Goal: Transaction & Acquisition: Download file/media

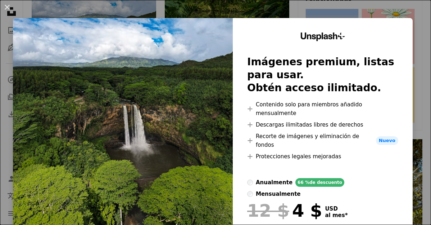
scroll to position [212, 0]
click at [402, 10] on div "An X shape Unsplash+ Imágenes premium, listas para usar. Obtén acceso ilimitado…" at bounding box center [215, 112] width 431 height 225
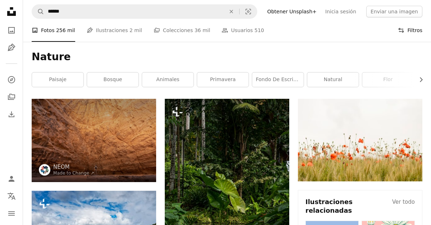
click at [409, 33] on button "Filters Filtros" at bounding box center [410, 30] width 24 height 23
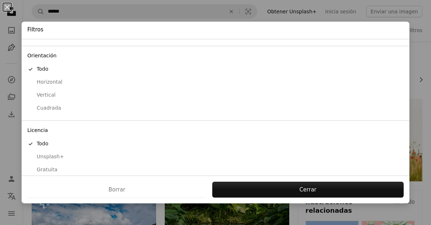
scroll to position [61, 0]
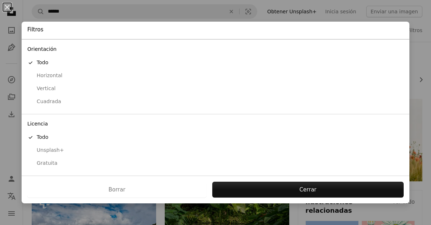
click at [59, 164] on div "Gratuita" at bounding box center [215, 162] width 377 height 7
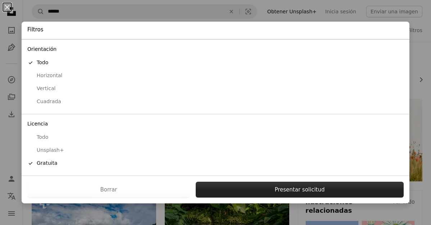
click at [276, 186] on button "Presentar solicitud" at bounding box center [300, 189] width 208 height 16
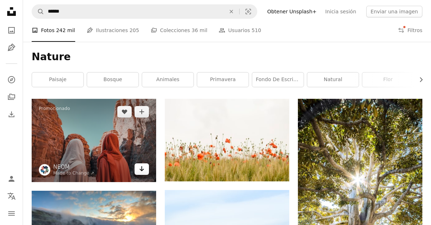
click at [141, 172] on icon "Arrow pointing down" at bounding box center [142, 168] width 6 height 9
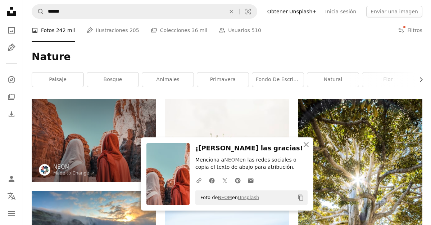
click at [264, 94] on div "Nature Chevron right paisaje bosque animales primavera Fondo de escritorio natu…" at bounding box center [227, 70] width 408 height 57
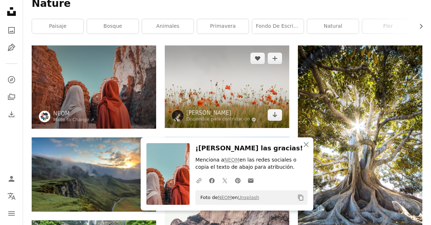
scroll to position [55, 0]
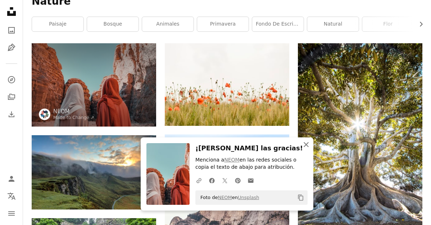
click at [307, 145] on icon "button" at bounding box center [306, 144] width 5 height 5
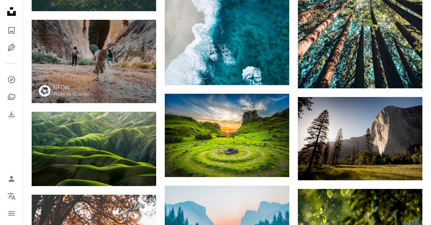
scroll to position [747, 0]
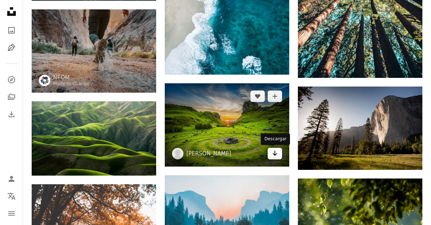
click at [275, 151] on icon "Descargar" at bounding box center [275, 152] width 5 height 5
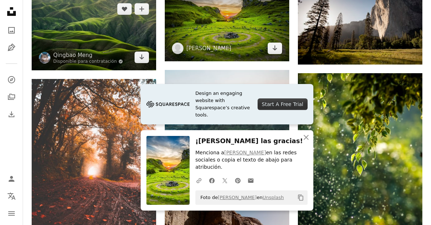
scroll to position [870, 0]
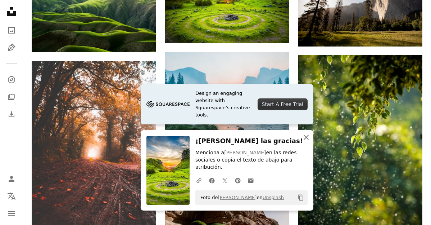
click at [306, 137] on icon "button" at bounding box center [306, 137] width 5 height 5
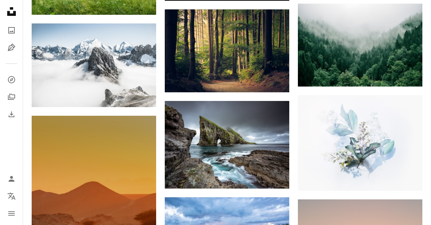
scroll to position [1871, 0]
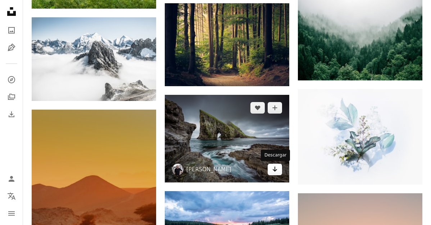
click at [274, 166] on icon "Arrow pointing down" at bounding box center [275, 169] width 6 height 9
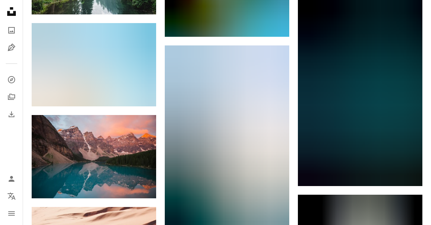
scroll to position [2466, 0]
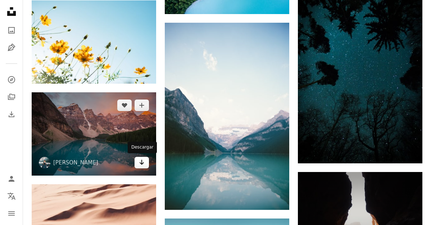
click at [141, 164] on icon "Arrow pointing down" at bounding box center [142, 162] width 6 height 9
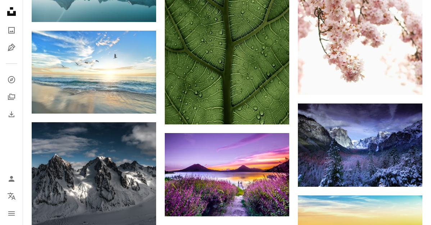
scroll to position [3602, 0]
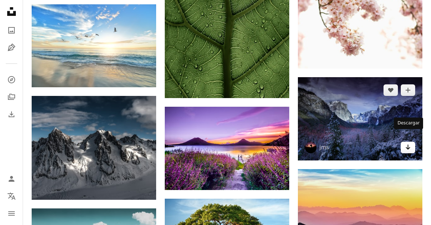
click at [411, 143] on icon "Arrow pointing down" at bounding box center [408, 147] width 6 height 9
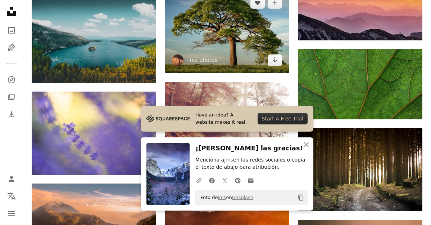
scroll to position [3813, 0]
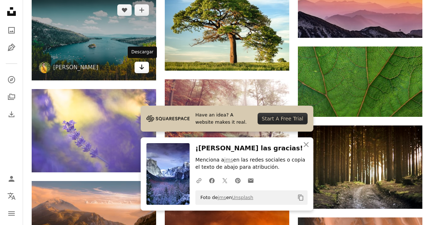
click at [146, 69] on link "Arrow pointing down" at bounding box center [142, 68] width 14 height 12
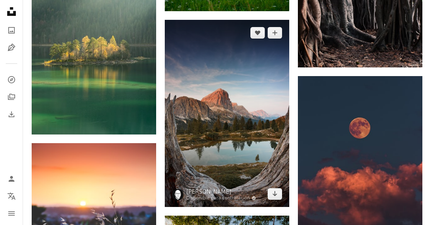
scroll to position [4439, 0]
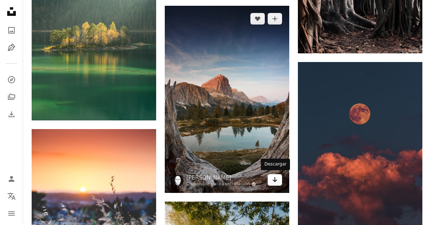
click at [275, 181] on icon "Arrow pointing down" at bounding box center [275, 179] width 6 height 9
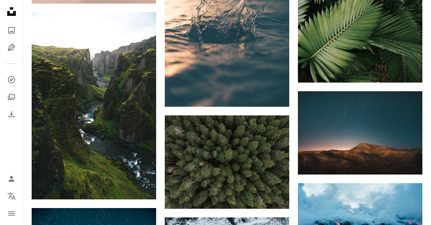
scroll to position [5336, 0]
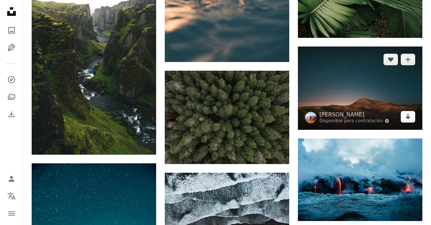
click at [407, 112] on icon "Arrow pointing down" at bounding box center [408, 116] width 6 height 9
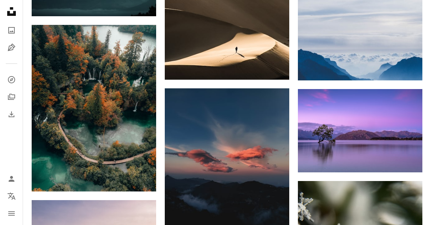
scroll to position [6734, 0]
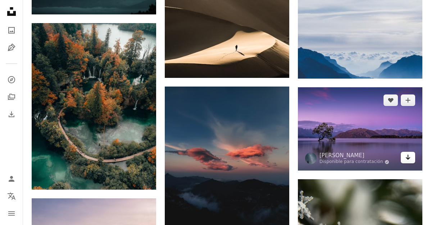
click at [409, 153] on icon "Arrow pointing down" at bounding box center [408, 157] width 6 height 9
